Goal: Find specific page/section: Find specific page/section

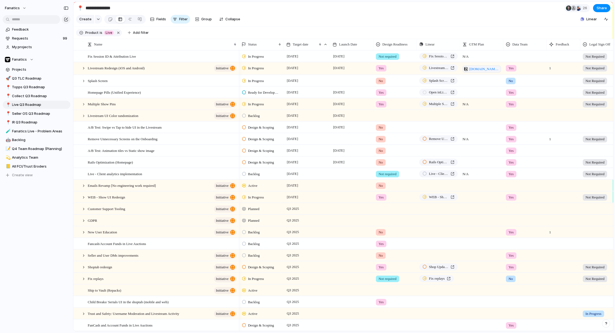
scroll to position [0, 49]
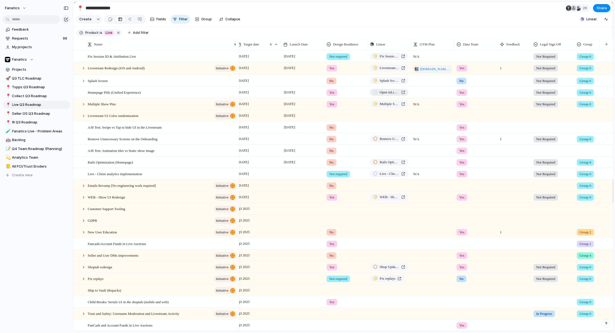
click at [403, 89] on link "Open in Linear" at bounding box center [389, 92] width 38 height 7
click at [65, 223] on div "Feedback Requests 99 My projects Fanatics Projects 🚀 Q3 TLC Roadmap 📍 Topps Q3 …" at bounding box center [36, 111] width 73 height 223
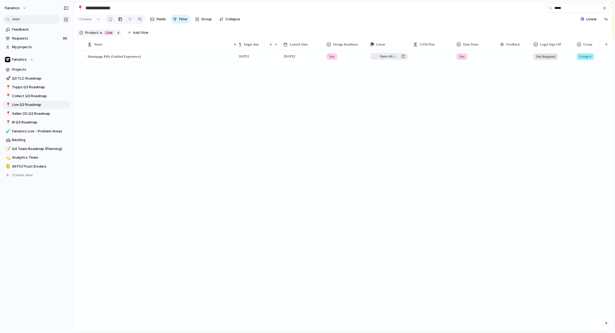
type input "*****"
click at [405, 54] on link "Open in Linear" at bounding box center [389, 56] width 38 height 7
click at [604, 9] on div "button" at bounding box center [605, 8] width 4 height 4
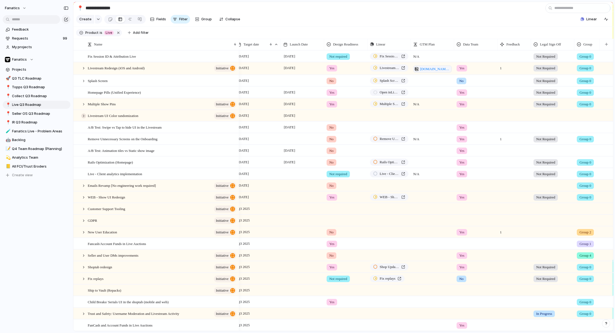
click at [84, 118] on div at bounding box center [83, 116] width 5 height 5
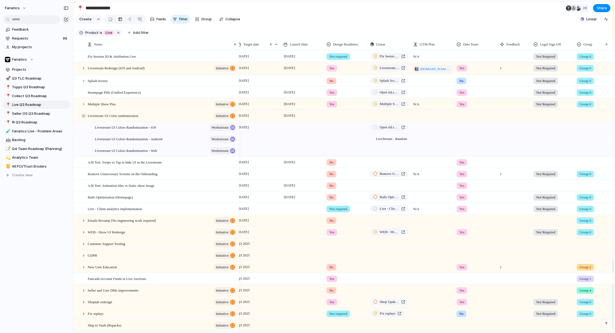
click at [84, 118] on div at bounding box center [83, 116] width 5 height 5
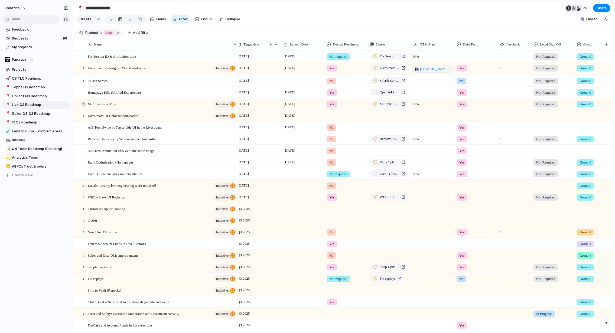
click at [83, 104] on div at bounding box center [83, 104] width 5 height 5
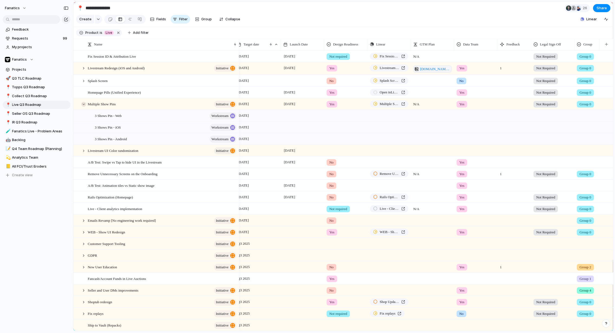
click at [83, 104] on div at bounding box center [83, 104] width 5 height 5
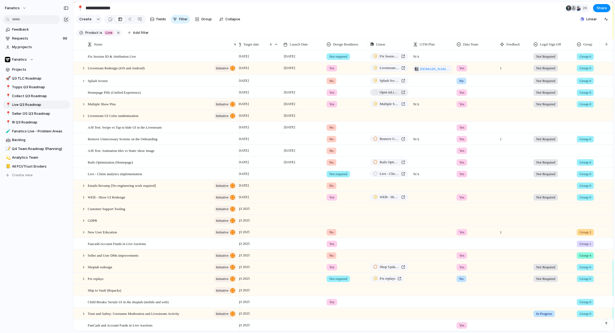
click at [407, 91] on link "Open in Linear" at bounding box center [389, 92] width 38 height 7
click at [48, 238] on div "fanatics Feedback Requests 99 My projects Fanatics Projects 🚀 Q3 TLC Roadmap 📍 …" at bounding box center [36, 166] width 73 height 333
click at [405, 104] on div "Multiple Show Pins" at bounding box center [389, 103] width 32 height 5
click at [54, 248] on div "fanatics Feedback Requests 99 My projects Fanatics Projects 🚀 Q3 TLC Roadmap 📍 …" at bounding box center [36, 166] width 73 height 333
click at [405, 138] on link "Remove Unnecessary Screens on the Onboarding" at bounding box center [389, 138] width 38 height 7
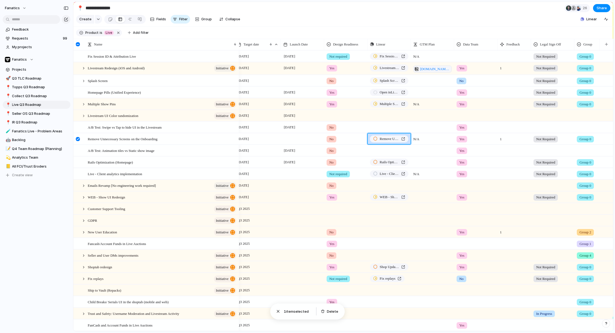
click at [37, 253] on div "fanatics Feedback Requests 99 My projects Fanatics Projects 🚀 Q3 TLC Roadmap 📍 …" at bounding box center [36, 166] width 73 height 333
